Goal: Task Accomplishment & Management: Use online tool/utility

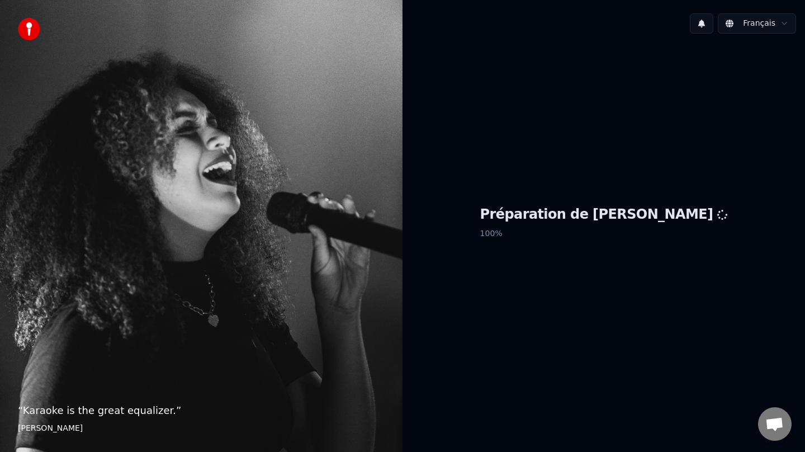
scroll to position [2, 0]
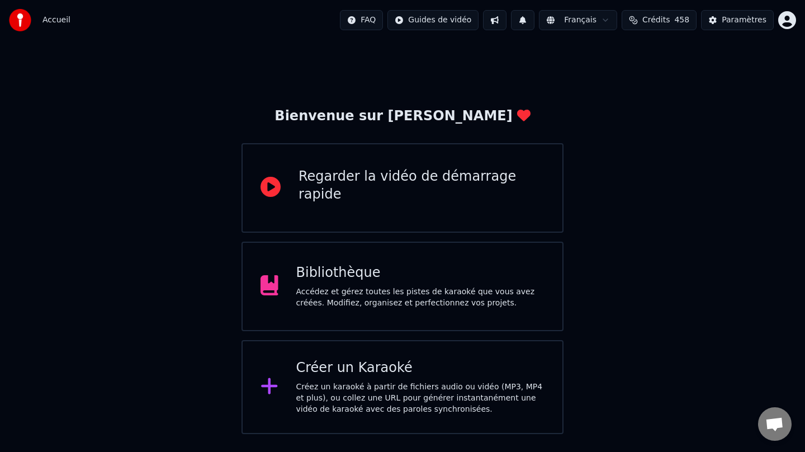
click at [365, 364] on div "Créer un Karaoké" at bounding box center [420, 368] width 249 height 18
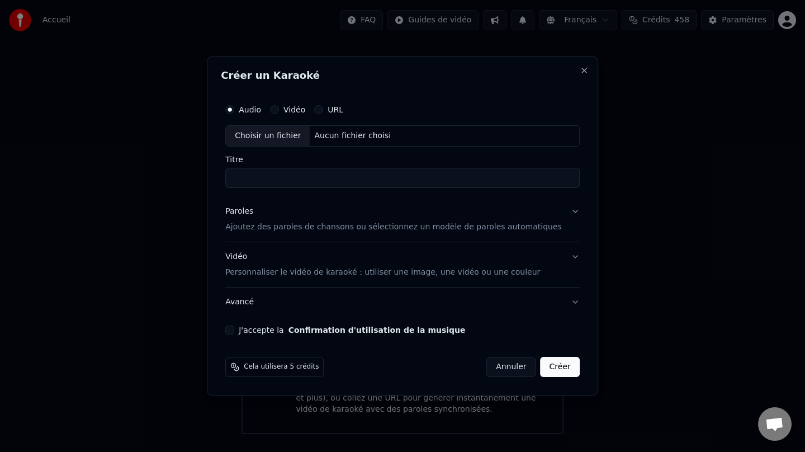
click at [286, 134] on div "Choisir un fichier" at bounding box center [268, 136] width 84 height 20
click at [293, 138] on div "Choisir un fichier" at bounding box center [268, 136] width 84 height 20
click at [333, 180] on input "**********" at bounding box center [402, 178] width 354 height 20
click at [327, 179] on input "**********" at bounding box center [402, 178] width 354 height 20
type input "**********"
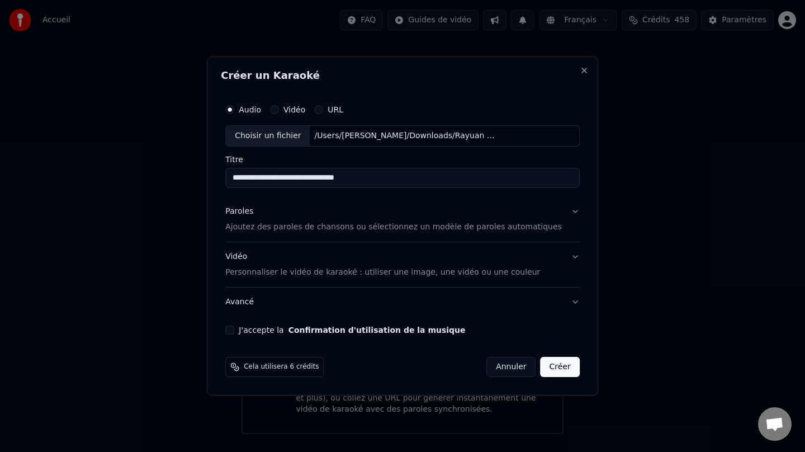
click at [241, 211] on div "Paroles" at bounding box center [239, 211] width 28 height 11
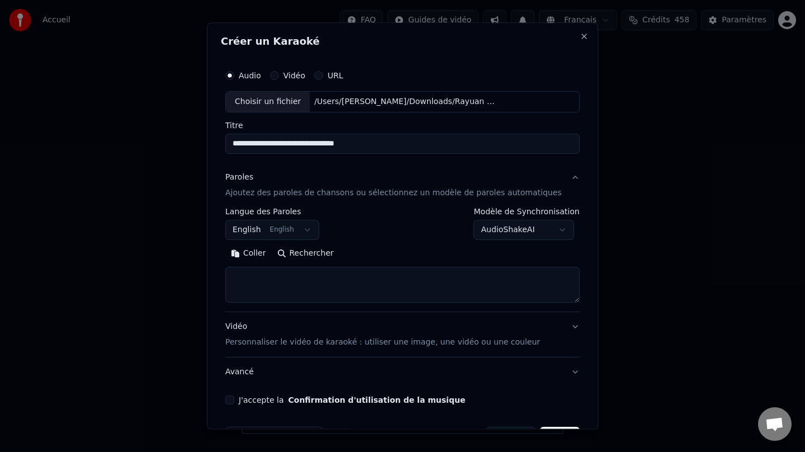
click at [309, 254] on button "Rechercher" at bounding box center [306, 253] width 68 height 18
type textarea "**********"
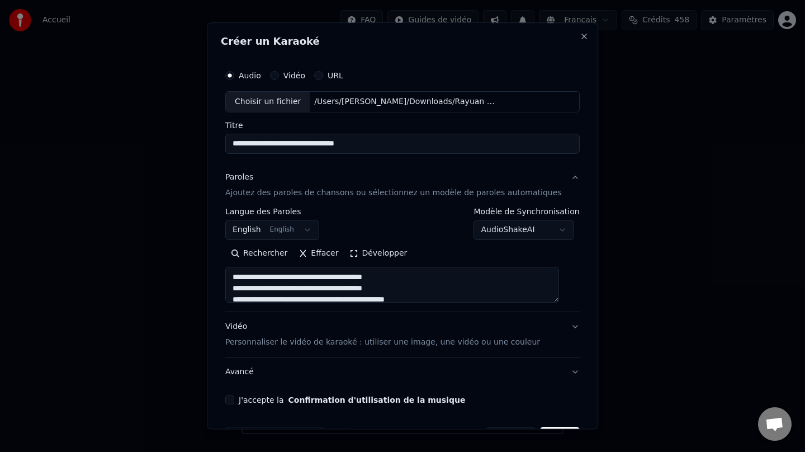
click at [359, 254] on button "Développer" at bounding box center [378, 253] width 69 height 18
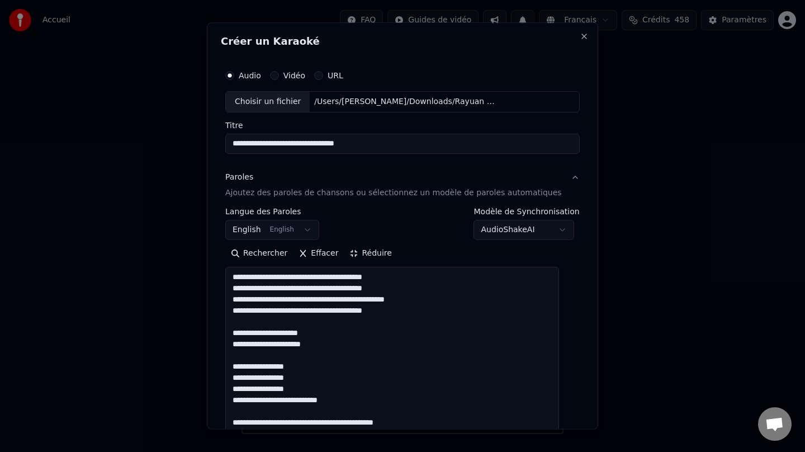
drag, startPoint x: 401, startPoint y: 146, endPoint x: 202, endPoint y: 130, distance: 199.6
click at [202, 130] on body "Accueil FAQ Guides de vidéo Français Crédits 458 Paramètres Bienvenue sur Youka…" at bounding box center [402, 217] width 805 height 434
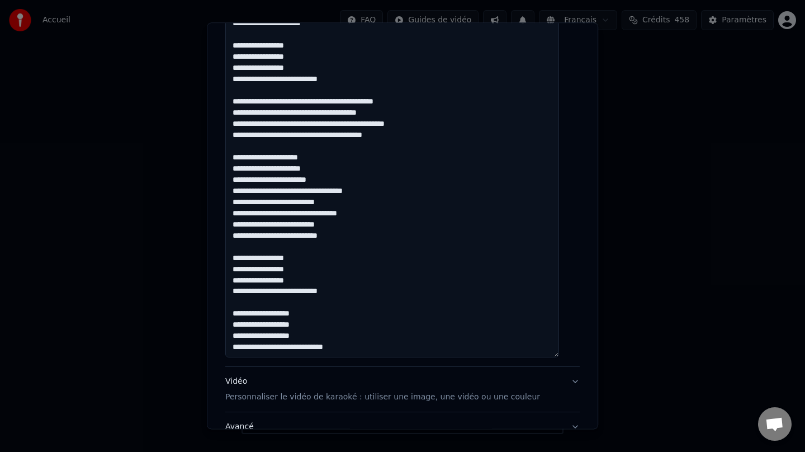
scroll to position [412, 0]
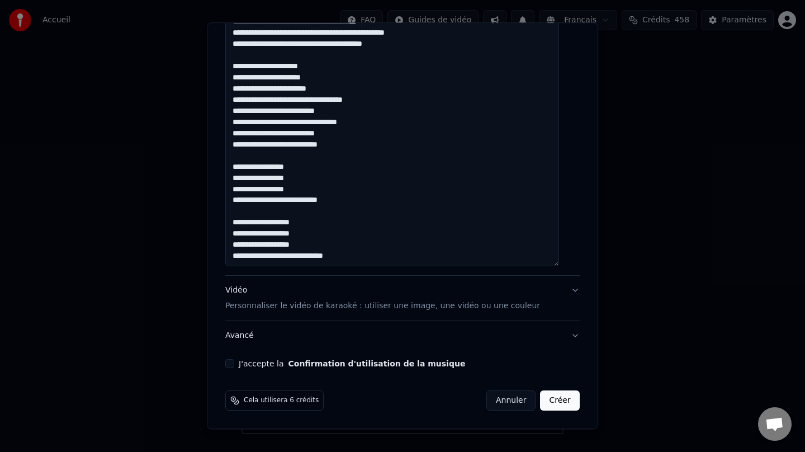
click at [248, 289] on div "Vidéo Personnaliser le vidéo de karaoké : utiliser une image, une vidéo ou une …" at bounding box center [382, 297] width 315 height 27
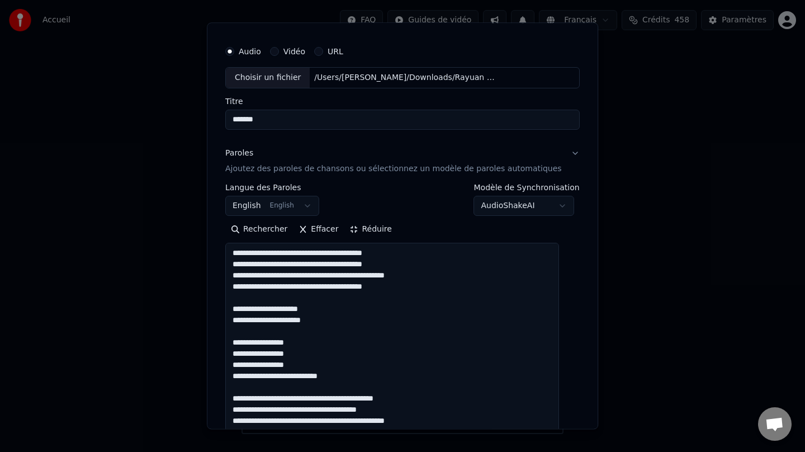
scroll to position [6, 0]
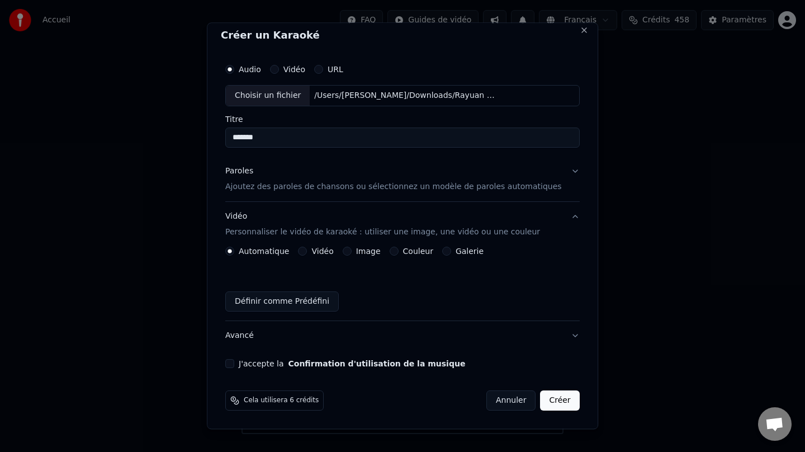
click at [418, 253] on label "Couleur" at bounding box center [418, 251] width 30 height 8
click at [398, 253] on button "Couleur" at bounding box center [394, 250] width 9 height 9
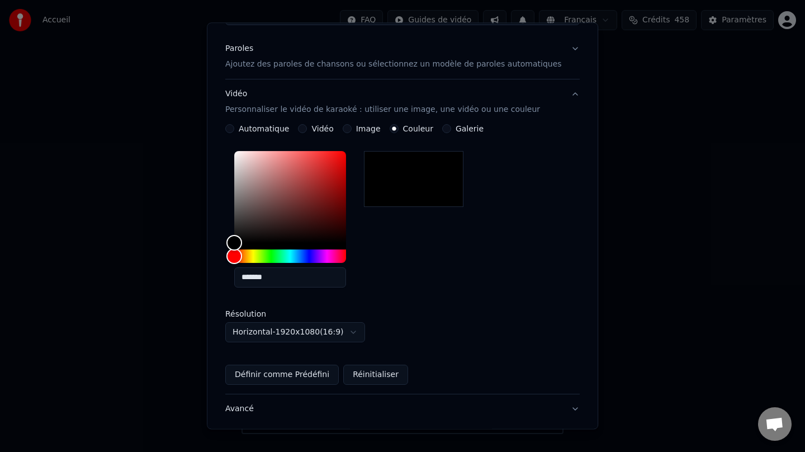
scroll to position [202, 0]
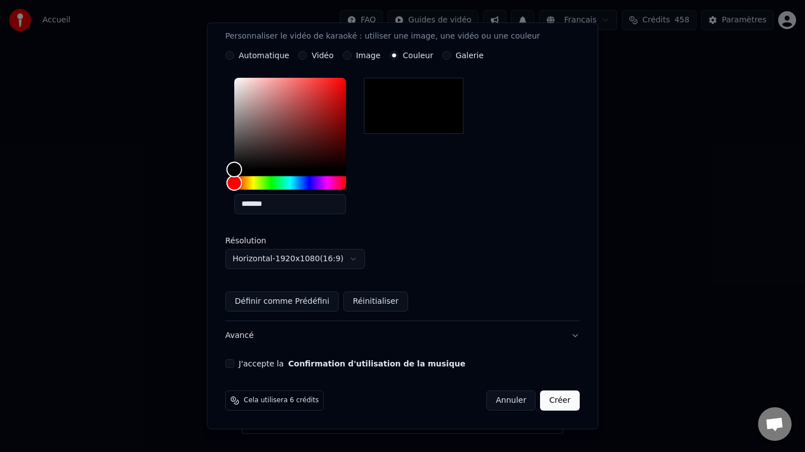
click at [234, 364] on button "J'accepte la Confirmation d'utilisation de la musique" at bounding box center [229, 363] width 9 height 9
click at [550, 402] on button "Créer" at bounding box center [559, 400] width 39 height 20
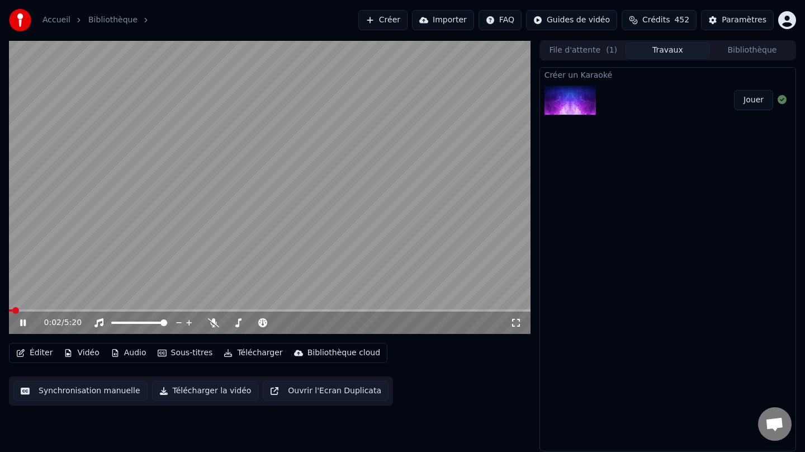
click at [22, 323] on icon at bounding box center [23, 322] width 6 height 7
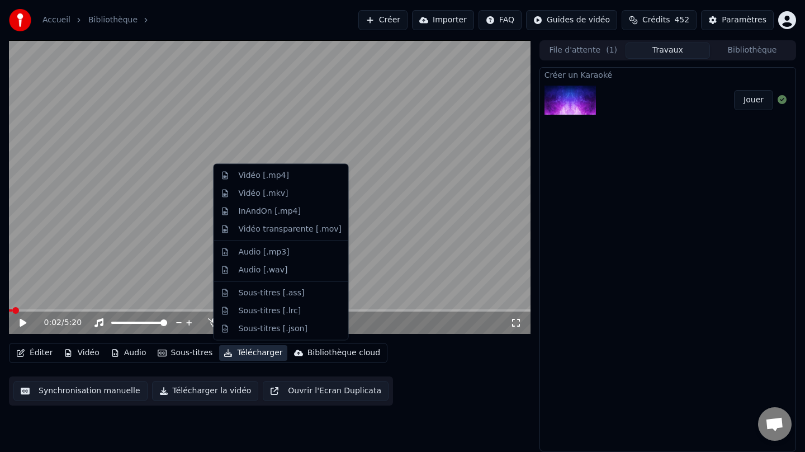
click at [249, 353] on button "Télécharger" at bounding box center [253, 353] width 68 height 16
click at [301, 180] on div "Vidéo [.mp4]" at bounding box center [290, 175] width 103 height 11
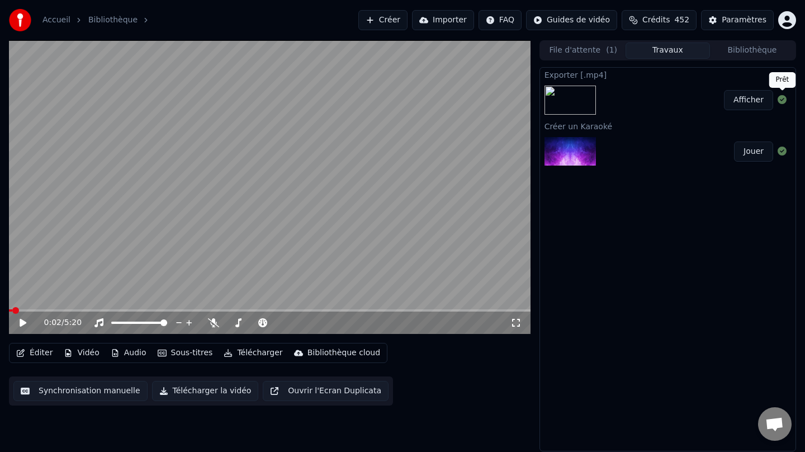
click at [754, 117] on div "Afficher" at bounding box center [667, 100] width 255 height 38
click at [747, 98] on button "Afficher" at bounding box center [748, 100] width 49 height 20
